Goal: Ask a question

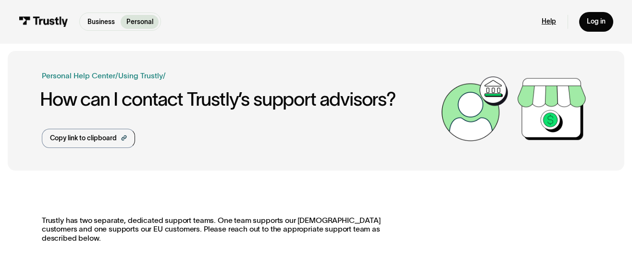
drag, startPoint x: 546, startPoint y: 25, endPoint x: 547, endPoint y: 32, distance: 6.7
click at [546, 25] on link "Help" at bounding box center [549, 21] width 14 height 9
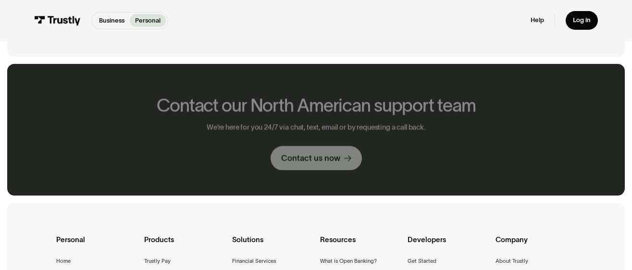
scroll to position [518, 0]
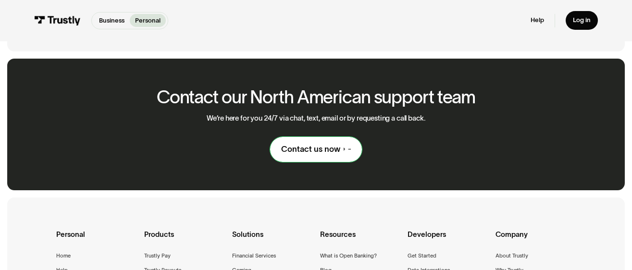
click at [317, 155] on div "Contact us now" at bounding box center [310, 149] width 59 height 11
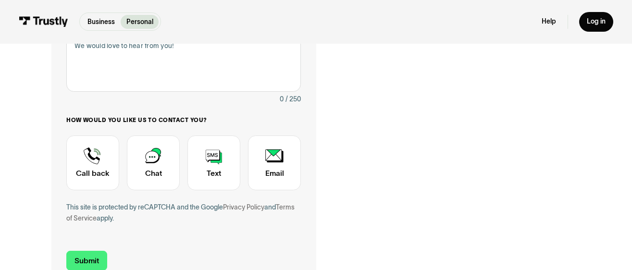
scroll to position [231, 0]
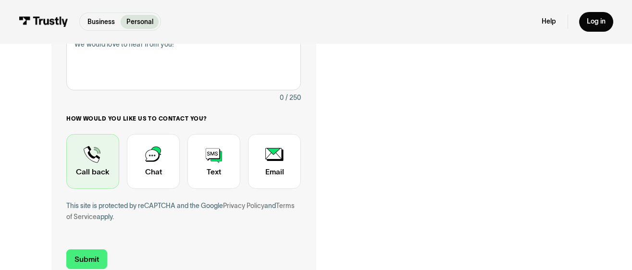
click at [101, 178] on div "Contact Trustly Support" at bounding box center [92, 161] width 53 height 55
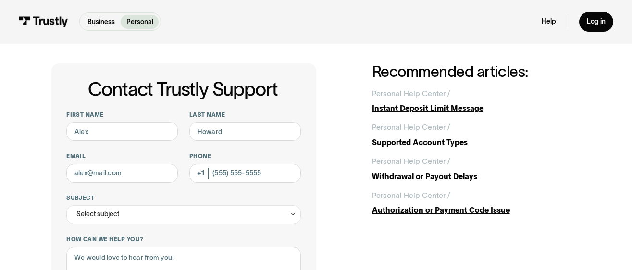
scroll to position [0, 0]
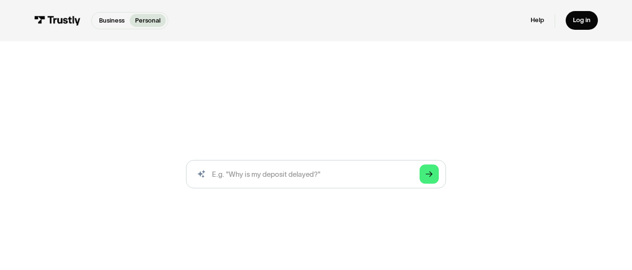
scroll to position [498, 0]
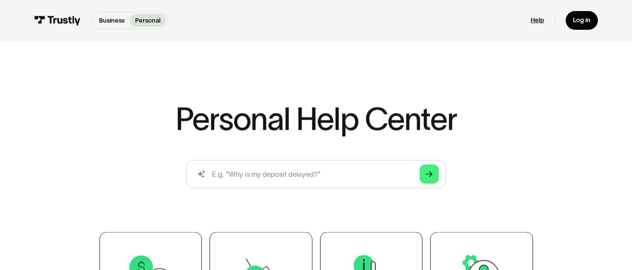
click at [534, 23] on link "Help" at bounding box center [537, 20] width 13 height 8
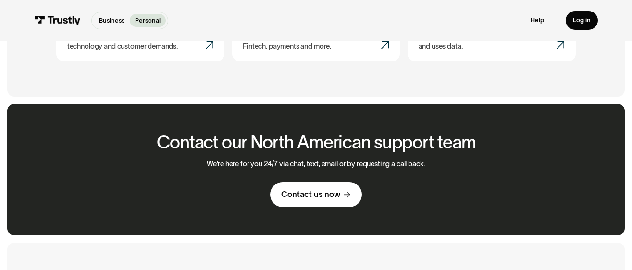
scroll to position [512, 0]
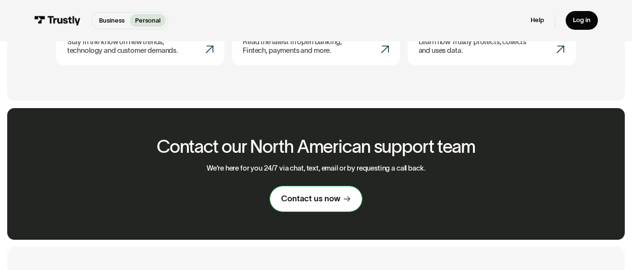
click at [314, 203] on div "Contact us now" at bounding box center [310, 199] width 59 height 11
